Goal: Information Seeking & Learning: Understand process/instructions

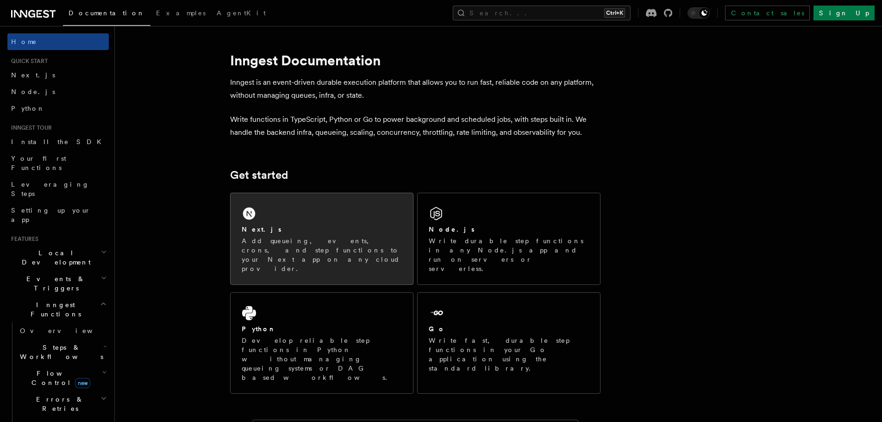
click at [362, 231] on div "Next.js" at bounding box center [322, 229] width 160 height 10
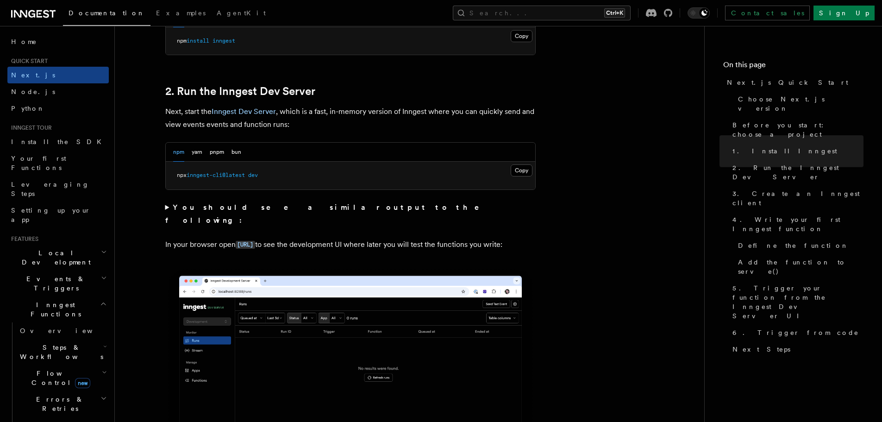
scroll to position [602, 0]
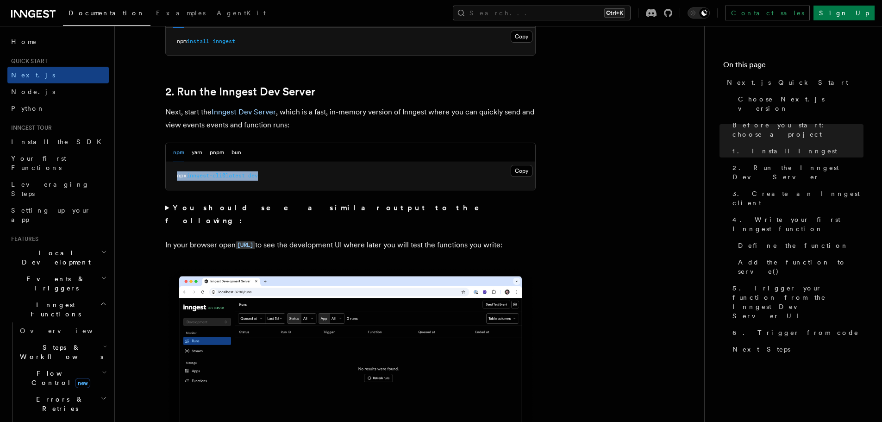
drag, startPoint x: 270, startPoint y: 174, endPoint x: 174, endPoint y: 174, distance: 96.3
click at [174, 174] on pre "npx inngest-cli@latest dev" at bounding box center [350, 176] width 369 height 28
copy span "npx inngest-cli@latest dev"
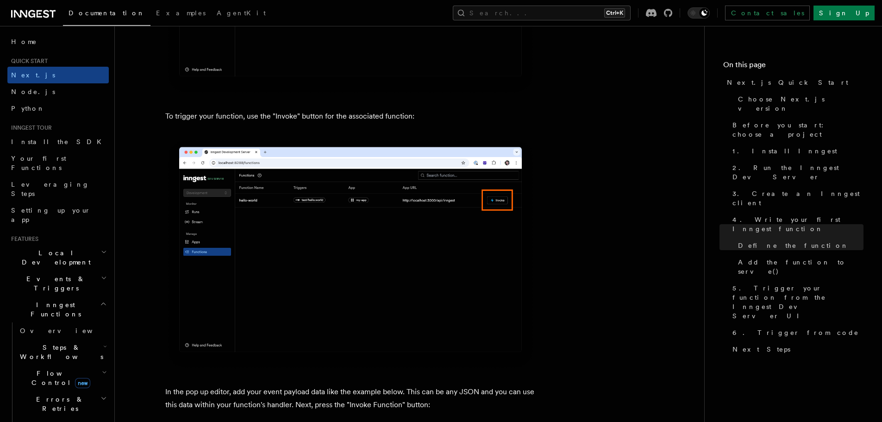
scroll to position [2453, 0]
